Goal: Navigation & Orientation: Find specific page/section

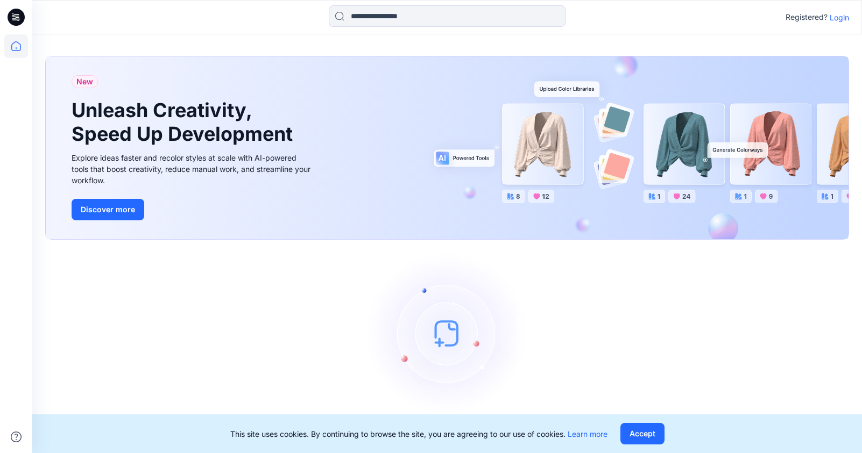
click at [831, 17] on p "Login" at bounding box center [838, 17] width 19 height 11
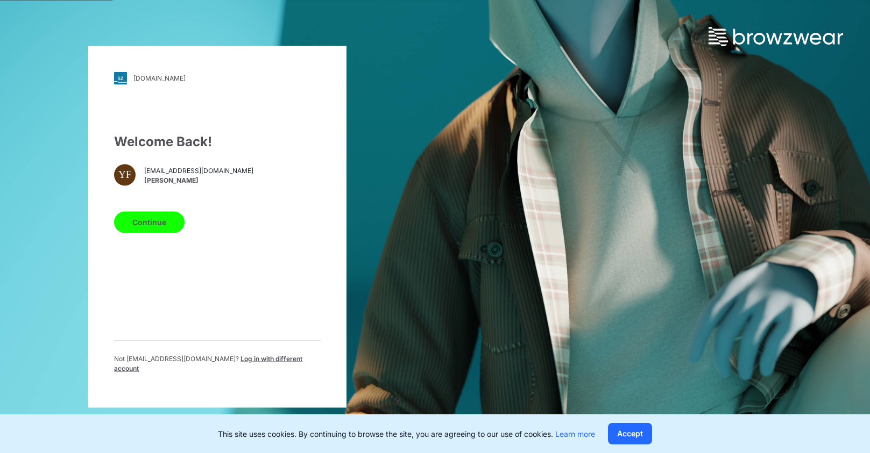
click at [163, 226] on button "Continue" at bounding box center [149, 222] width 70 height 22
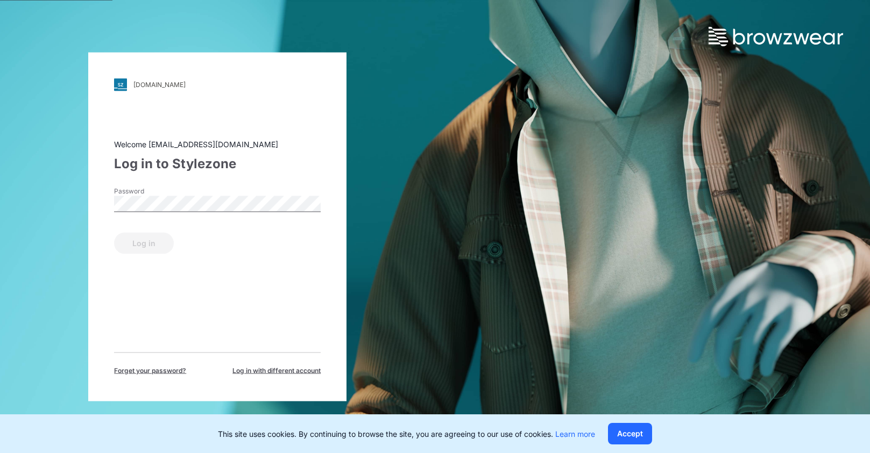
click at [230, 188] on div "Password" at bounding box center [217, 202] width 207 height 32
click at [150, 252] on button "Log in" at bounding box center [144, 243] width 60 height 22
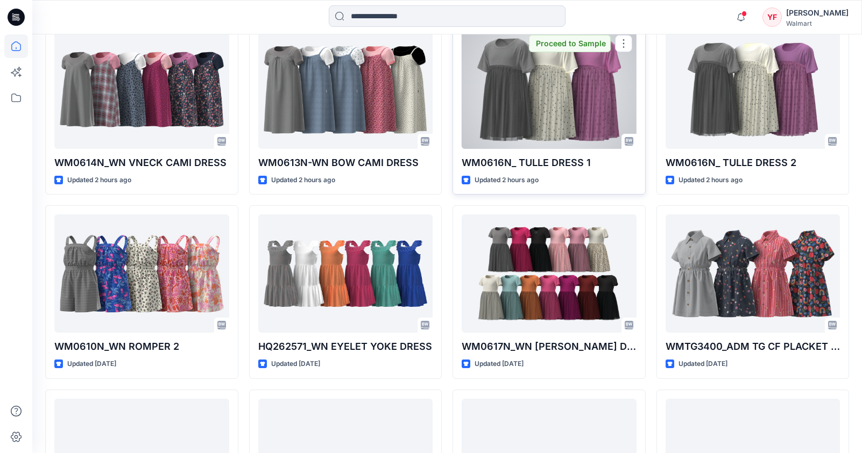
scroll to position [337, 0]
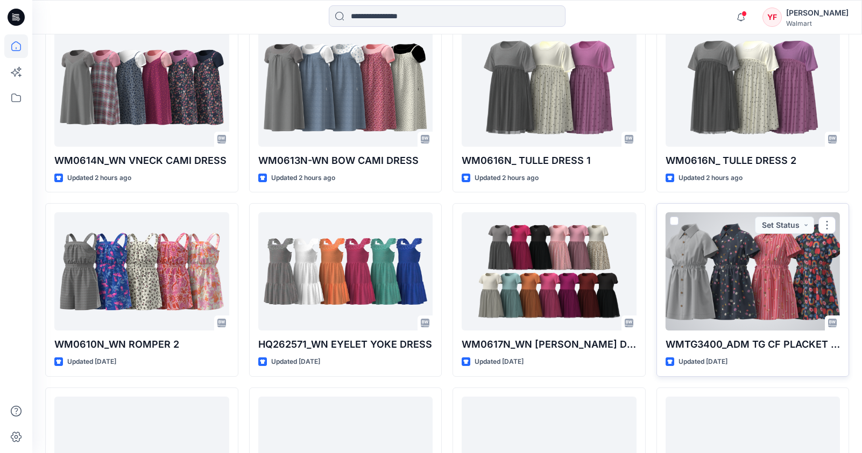
click at [746, 293] on div at bounding box center [752, 271] width 175 height 118
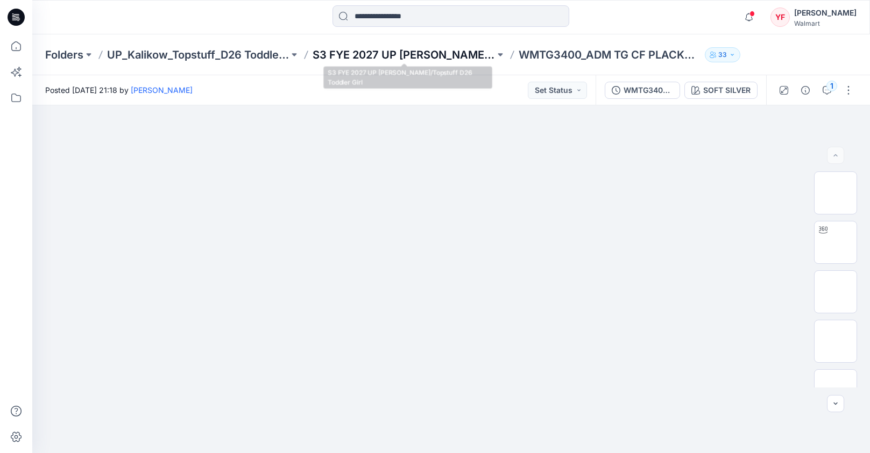
click at [450, 50] on p "S3 FYE 2027 UP [PERSON_NAME]/Topstuff D26 Toddler Girl" at bounding box center [404, 54] width 182 height 15
